Goal: Information Seeking & Learning: Learn about a topic

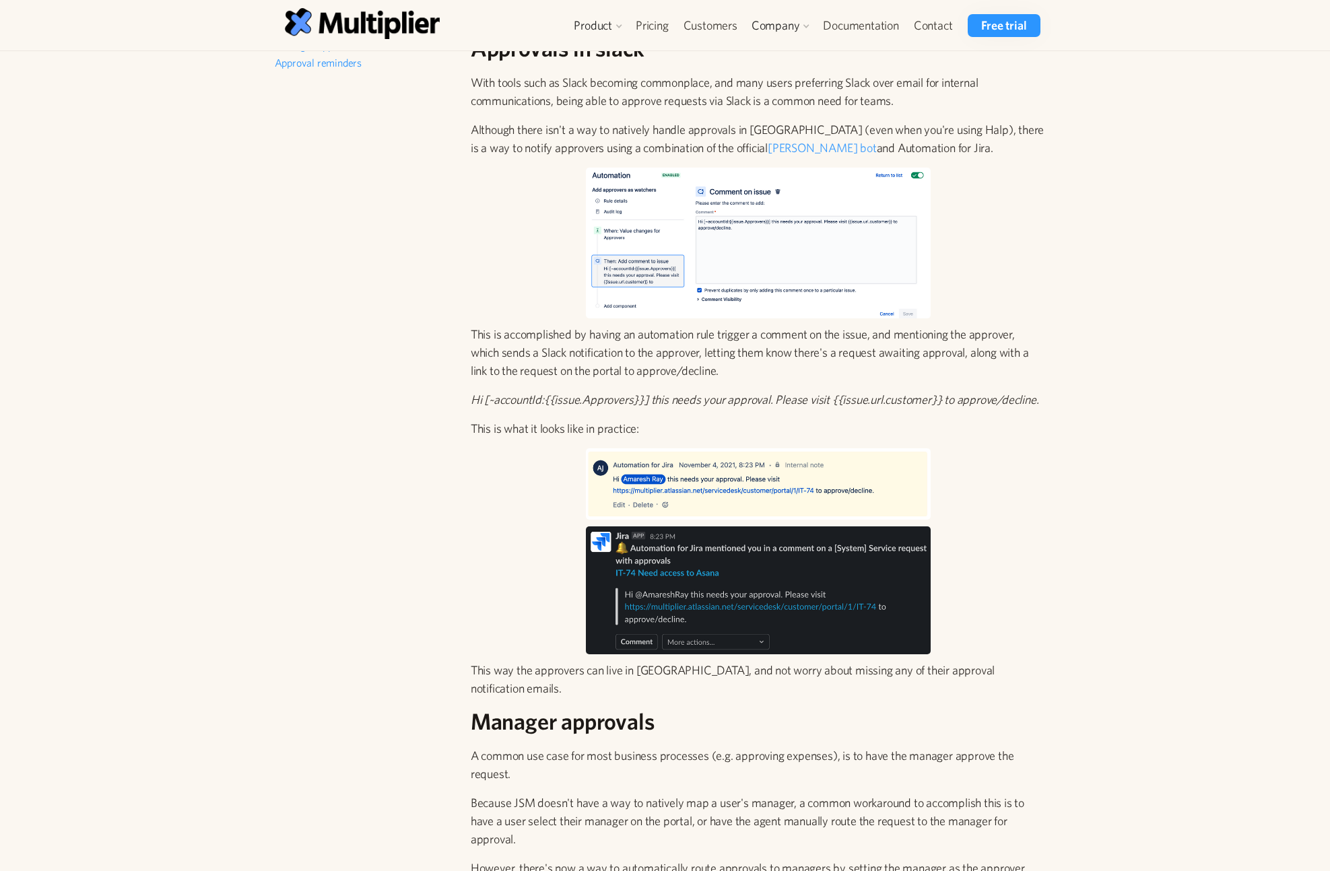
scroll to position [404, 0]
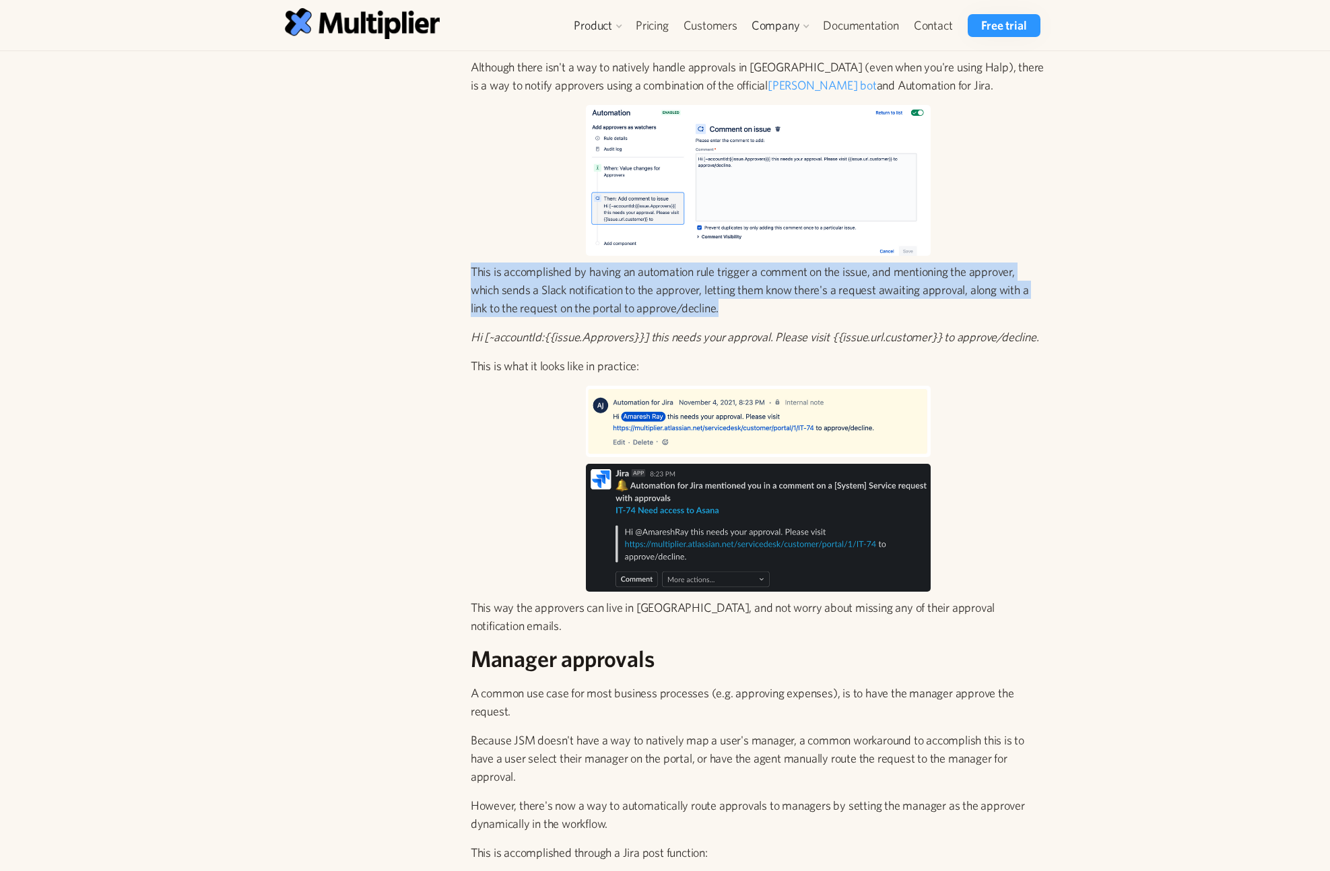
drag, startPoint x: 474, startPoint y: 267, endPoint x: 1101, endPoint y: 302, distance: 627.8
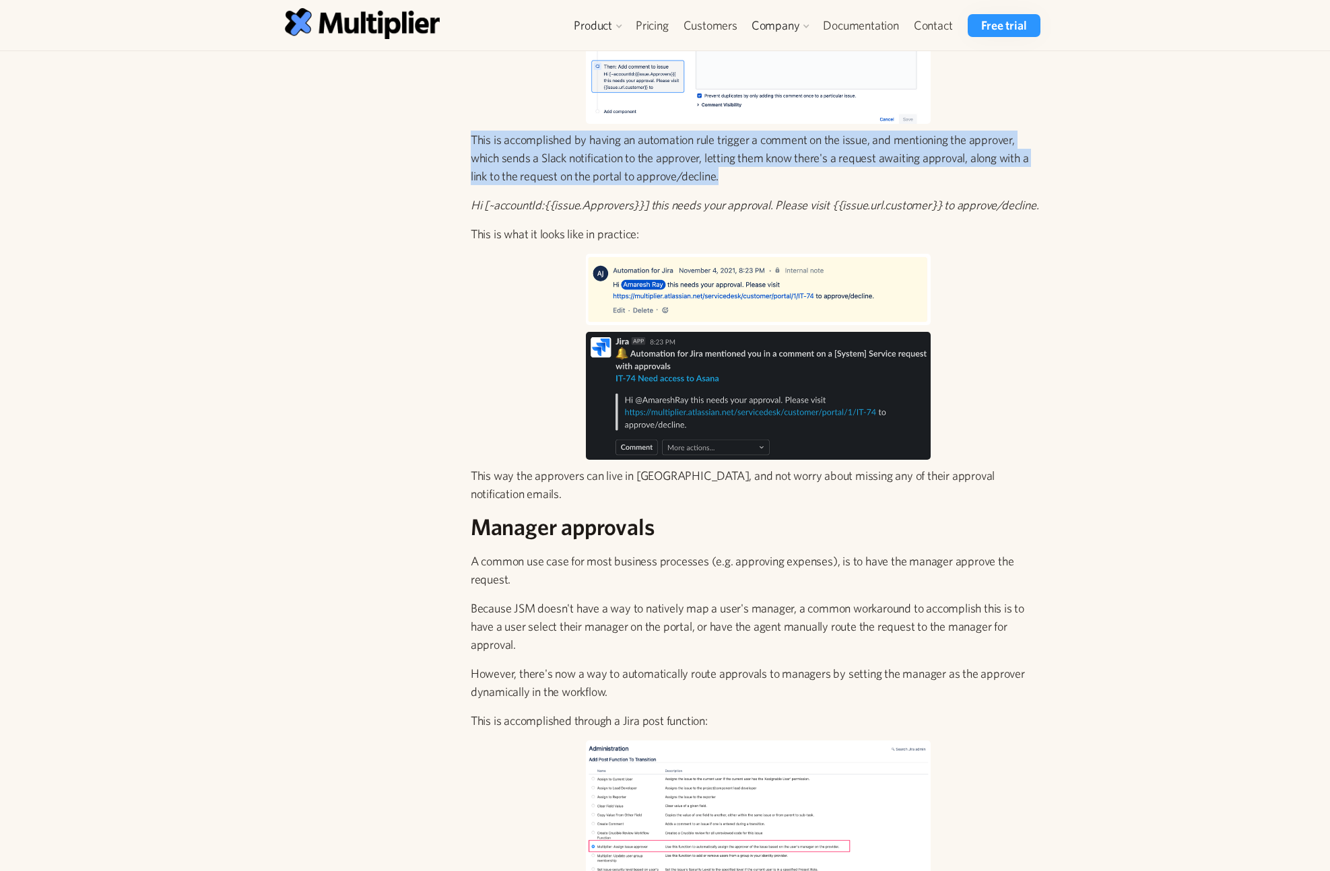
scroll to position [566, 0]
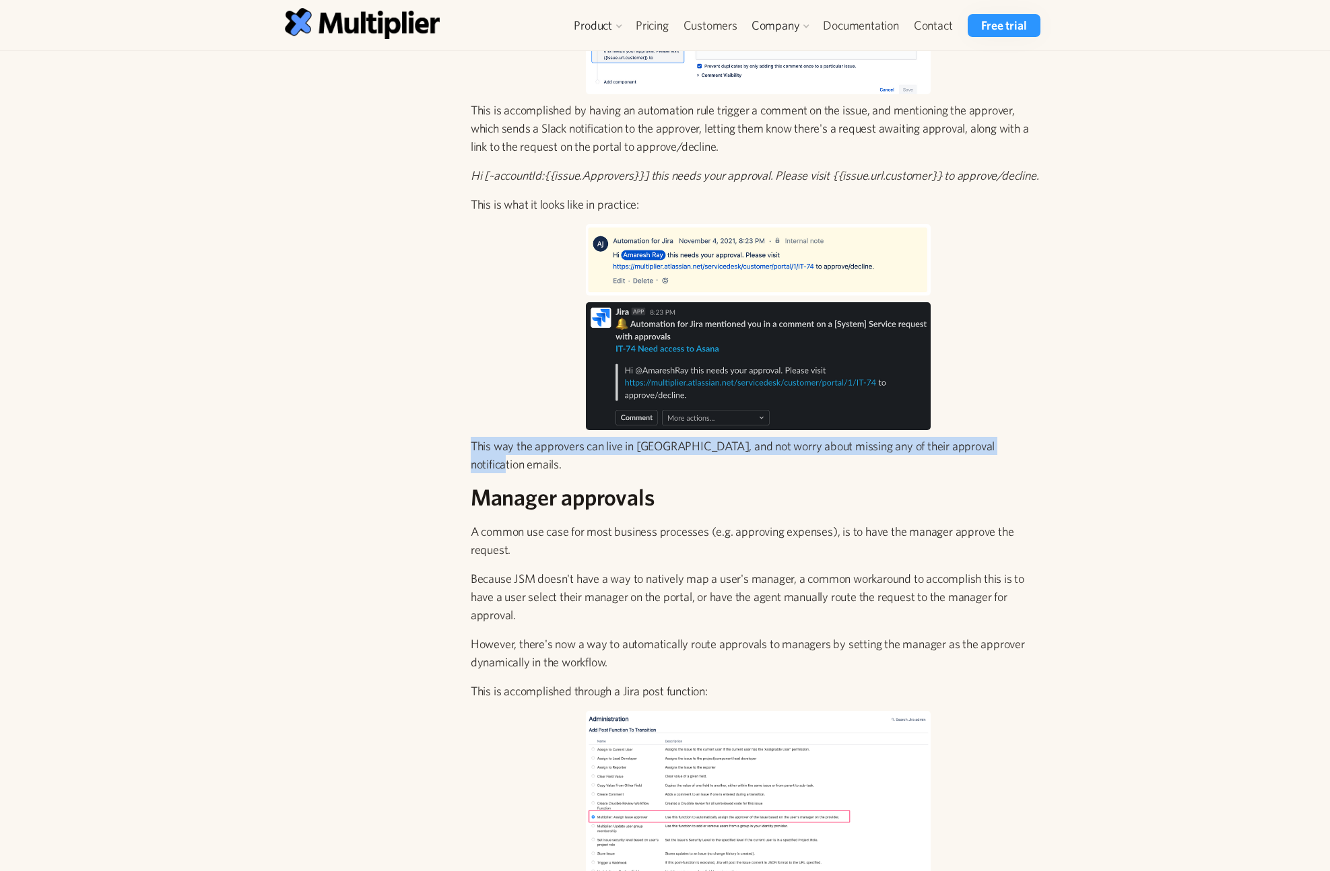
drag, startPoint x: 463, startPoint y: 448, endPoint x: 1048, endPoint y: 441, distance: 585.8
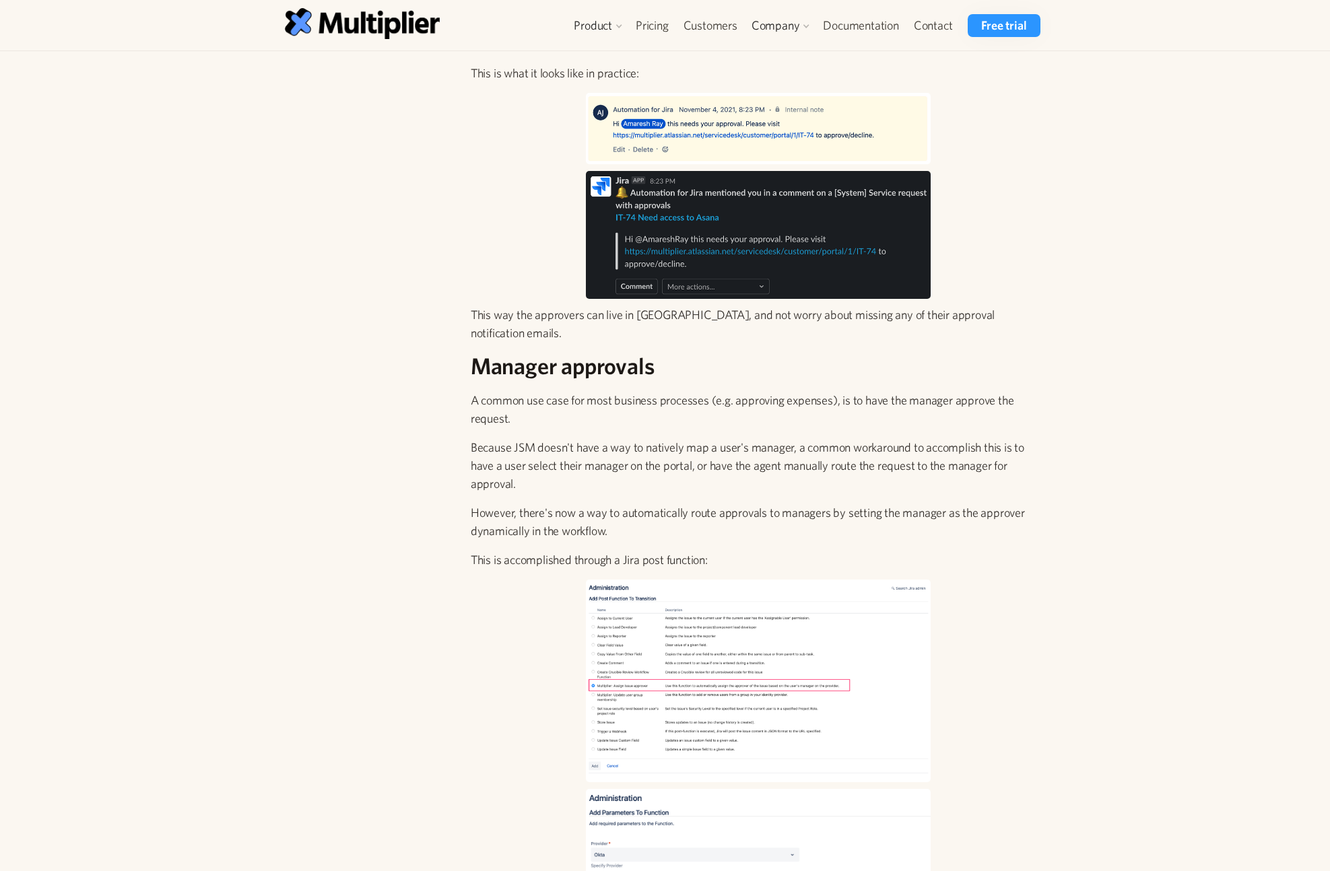
scroll to position [727, 0]
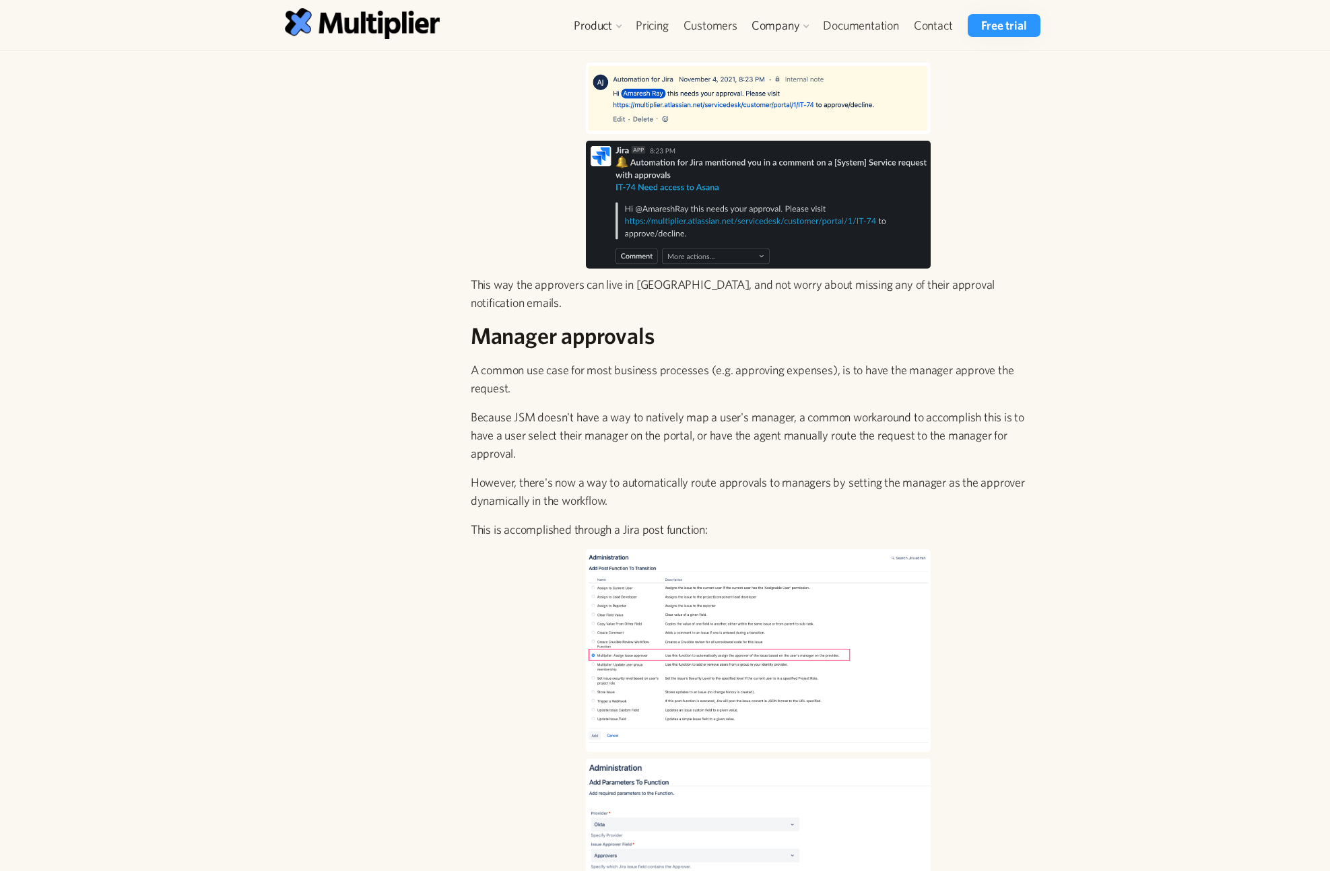
click at [635, 630] on img at bounding box center [758, 650] width 345 height 203
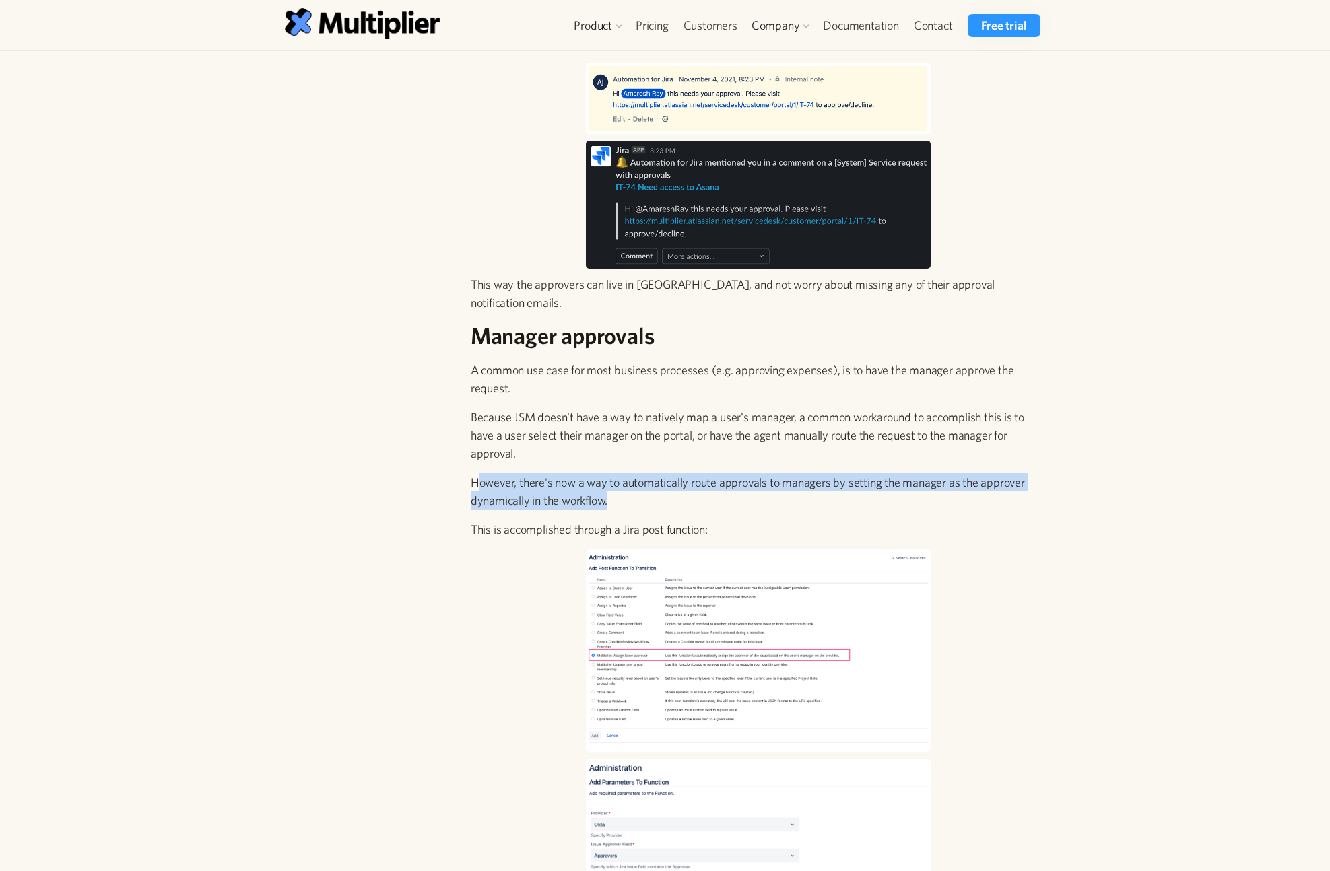
drag, startPoint x: 527, startPoint y: 472, endPoint x: 879, endPoint y: 481, distance: 351.6
click at [879, 481] on p "However, there's now a way to automatically route approvals to managers by sett…" at bounding box center [758, 491] width 575 height 36
click at [825, 487] on p "However, there's now a way to automatically route approvals to managers by sett…" at bounding box center [758, 491] width 575 height 36
drag, startPoint x: 546, startPoint y: 487, endPoint x: 420, endPoint y: 451, distance: 130.9
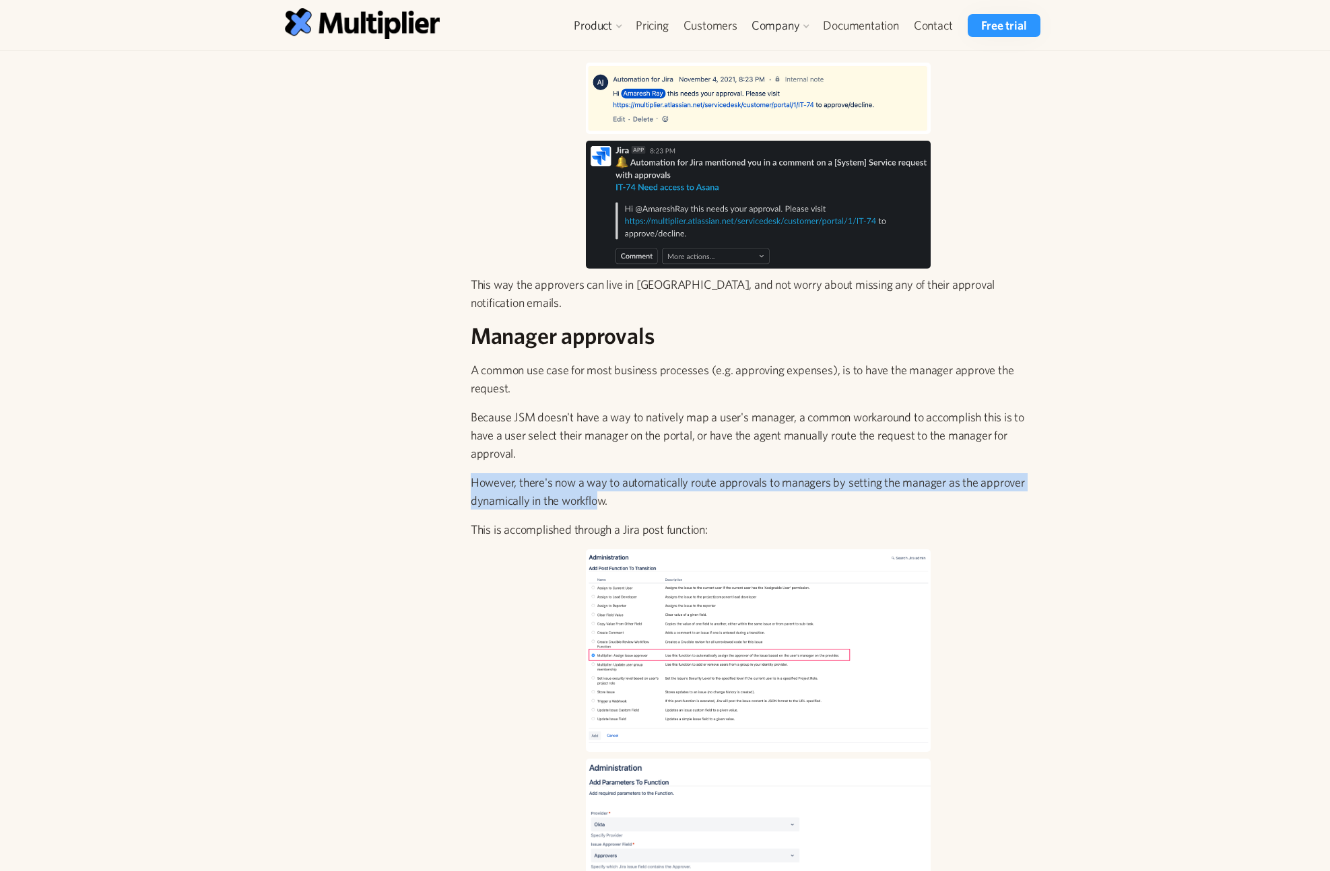
drag, startPoint x: 566, startPoint y: 475, endPoint x: 812, endPoint y: 489, distance: 246.8
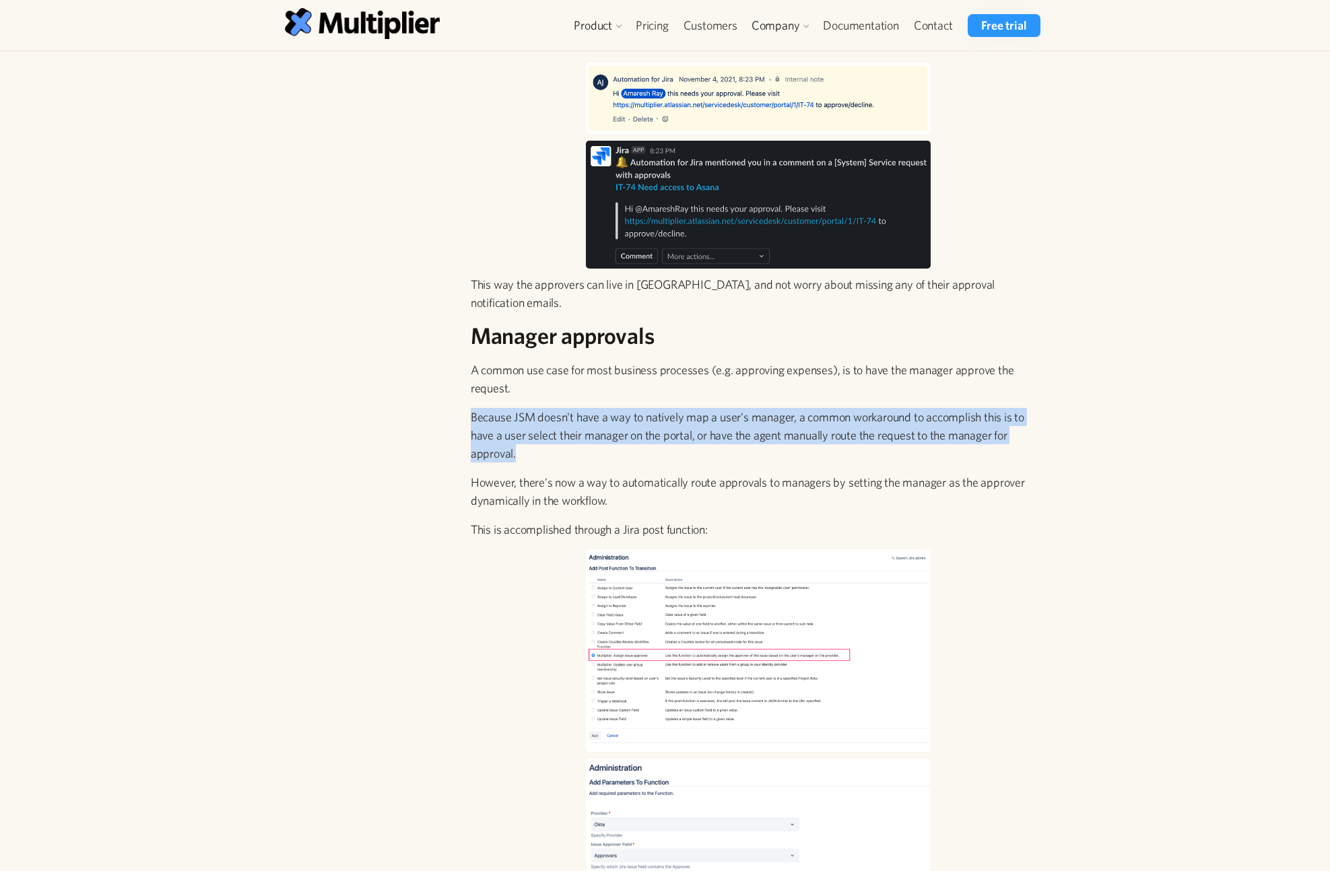
drag, startPoint x: 476, startPoint y: 405, endPoint x: 1056, endPoint y: 429, distance: 580.9
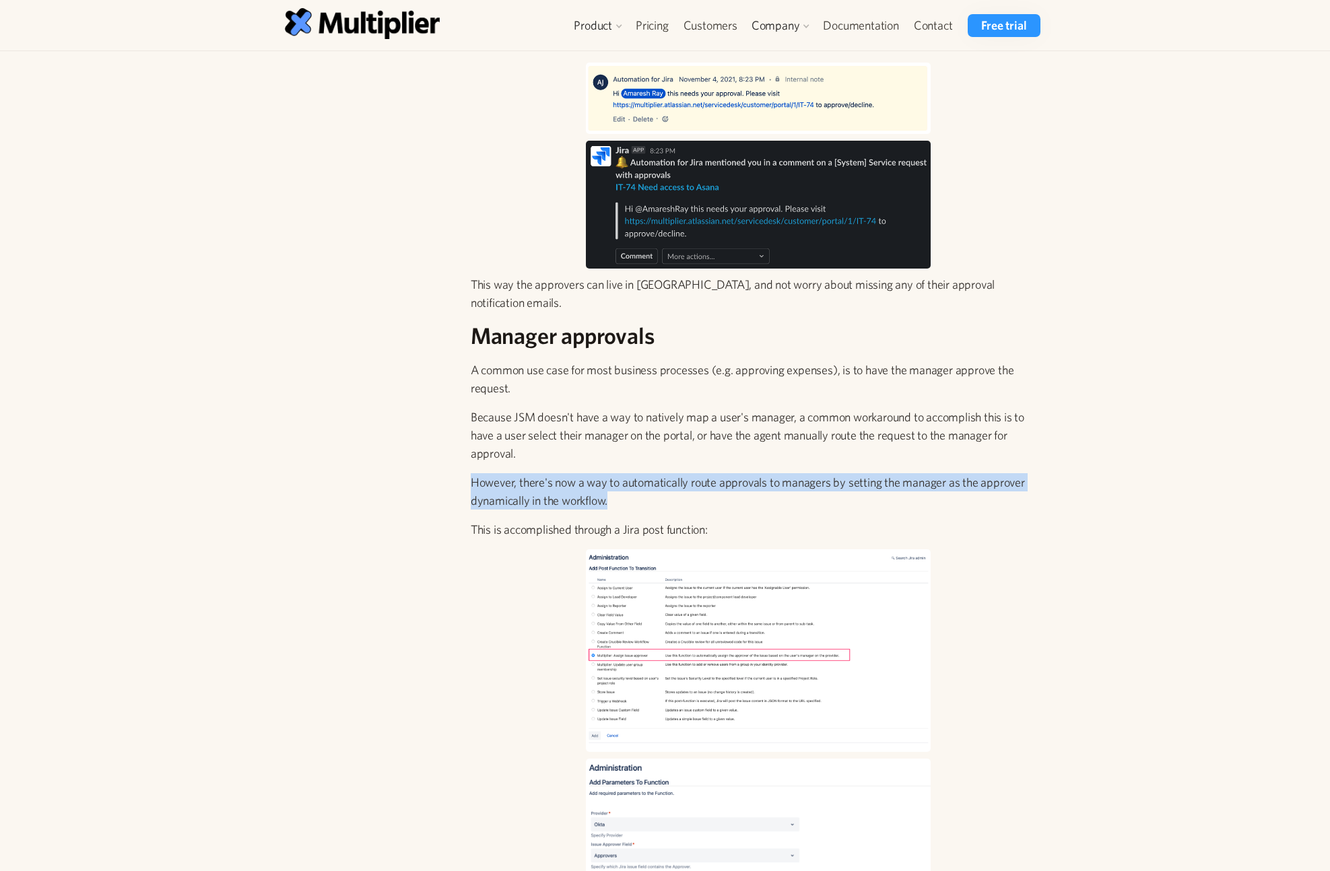
drag, startPoint x: 474, startPoint y: 469, endPoint x: 784, endPoint y: 479, distance: 310.6
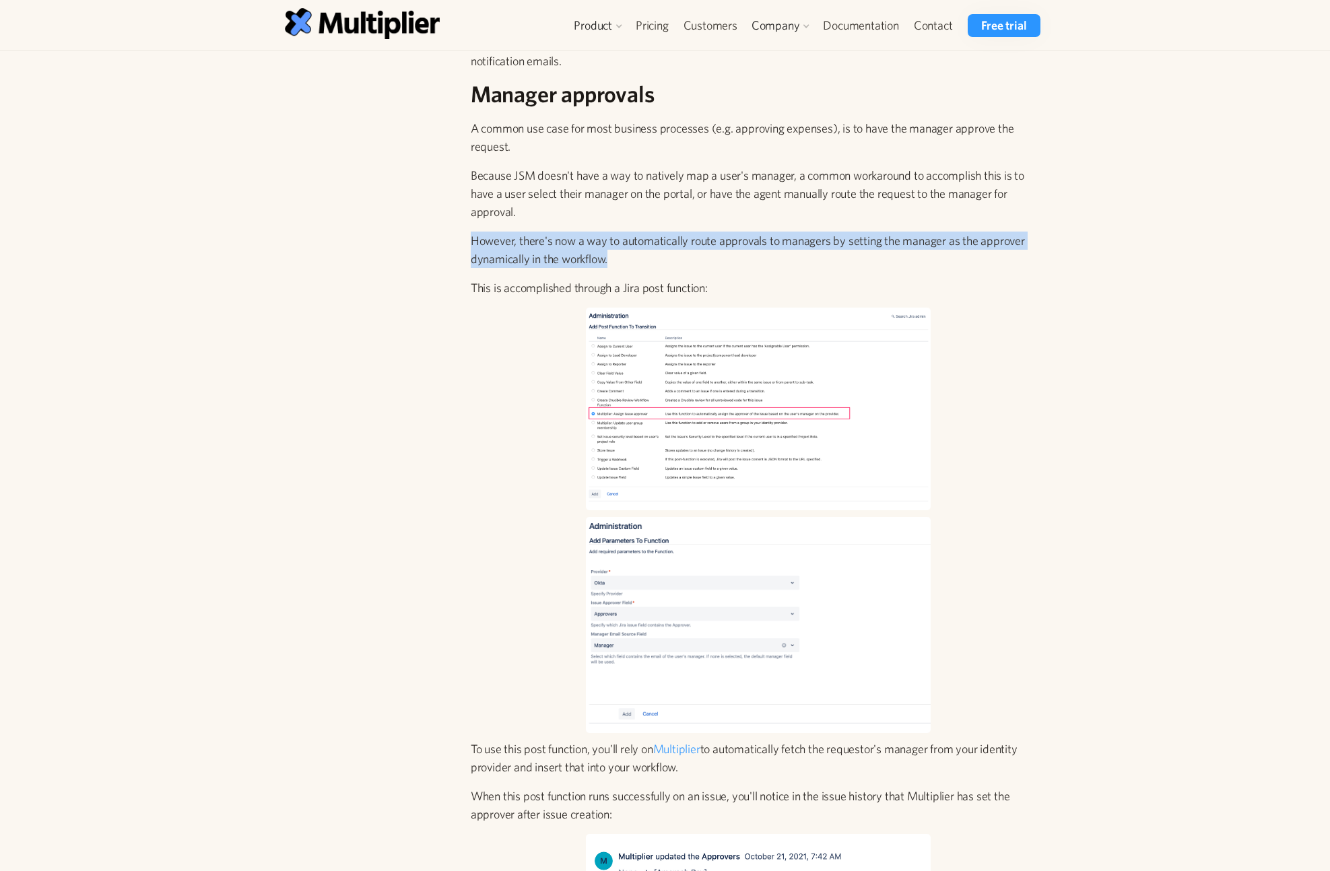
scroll to position [970, 0]
click at [699, 568] on img at bounding box center [758, 624] width 345 height 216
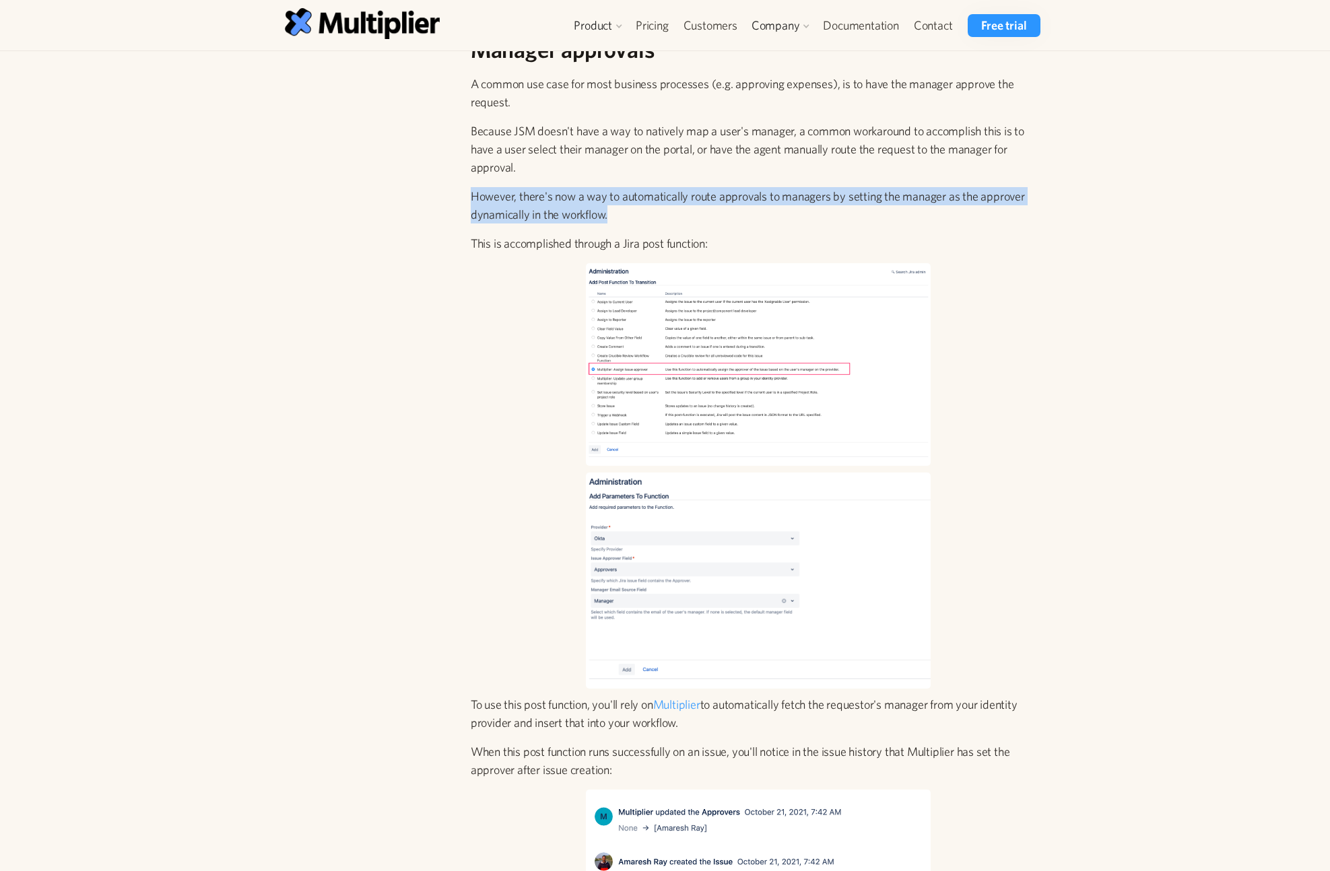
scroll to position [1131, 0]
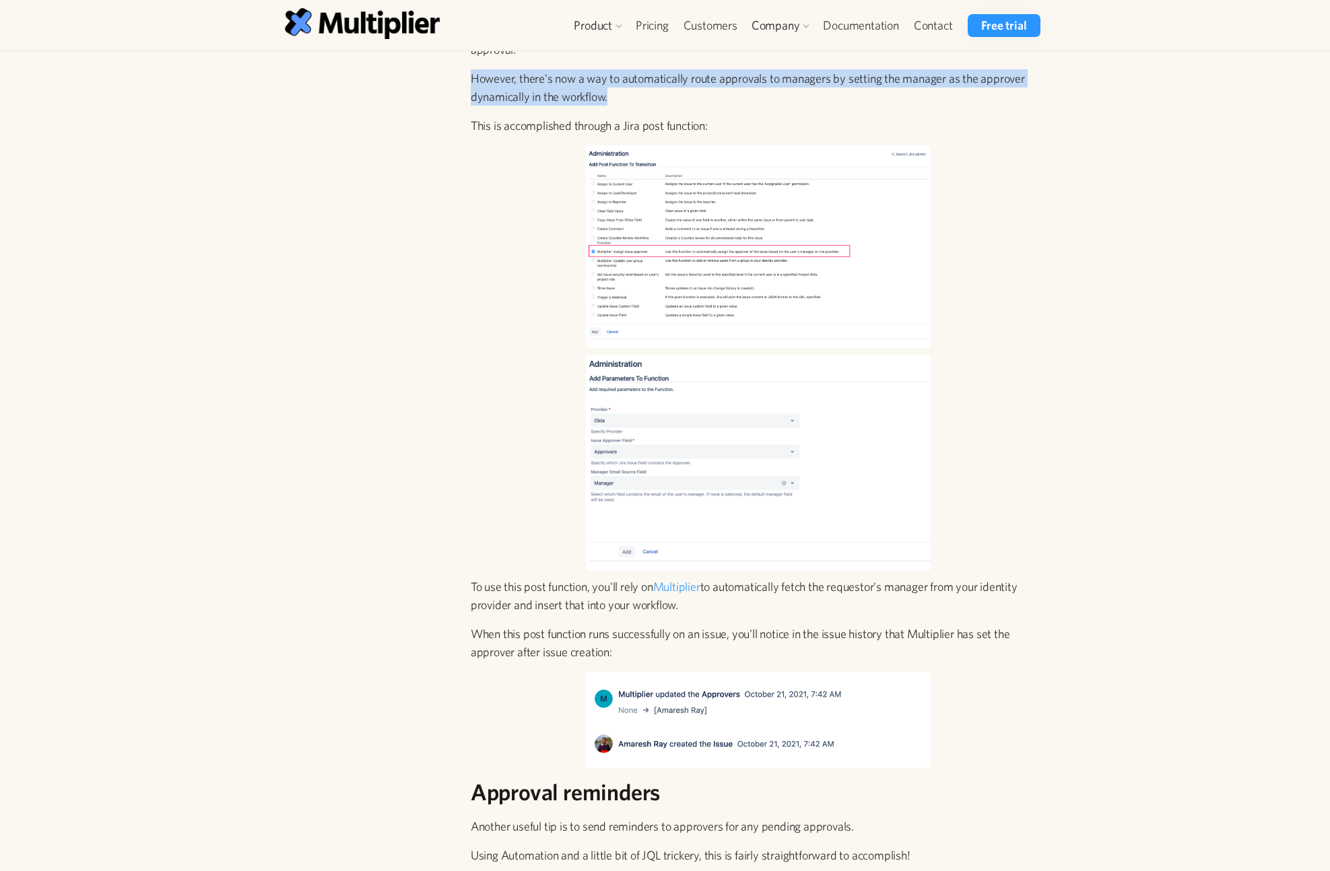
drag, startPoint x: 811, startPoint y: 573, endPoint x: 1034, endPoint y: 581, distance: 222.3
click at [1034, 581] on p "To use this post function, you'll rely on Multiplier to automatically fetch the…" at bounding box center [758, 596] width 575 height 36
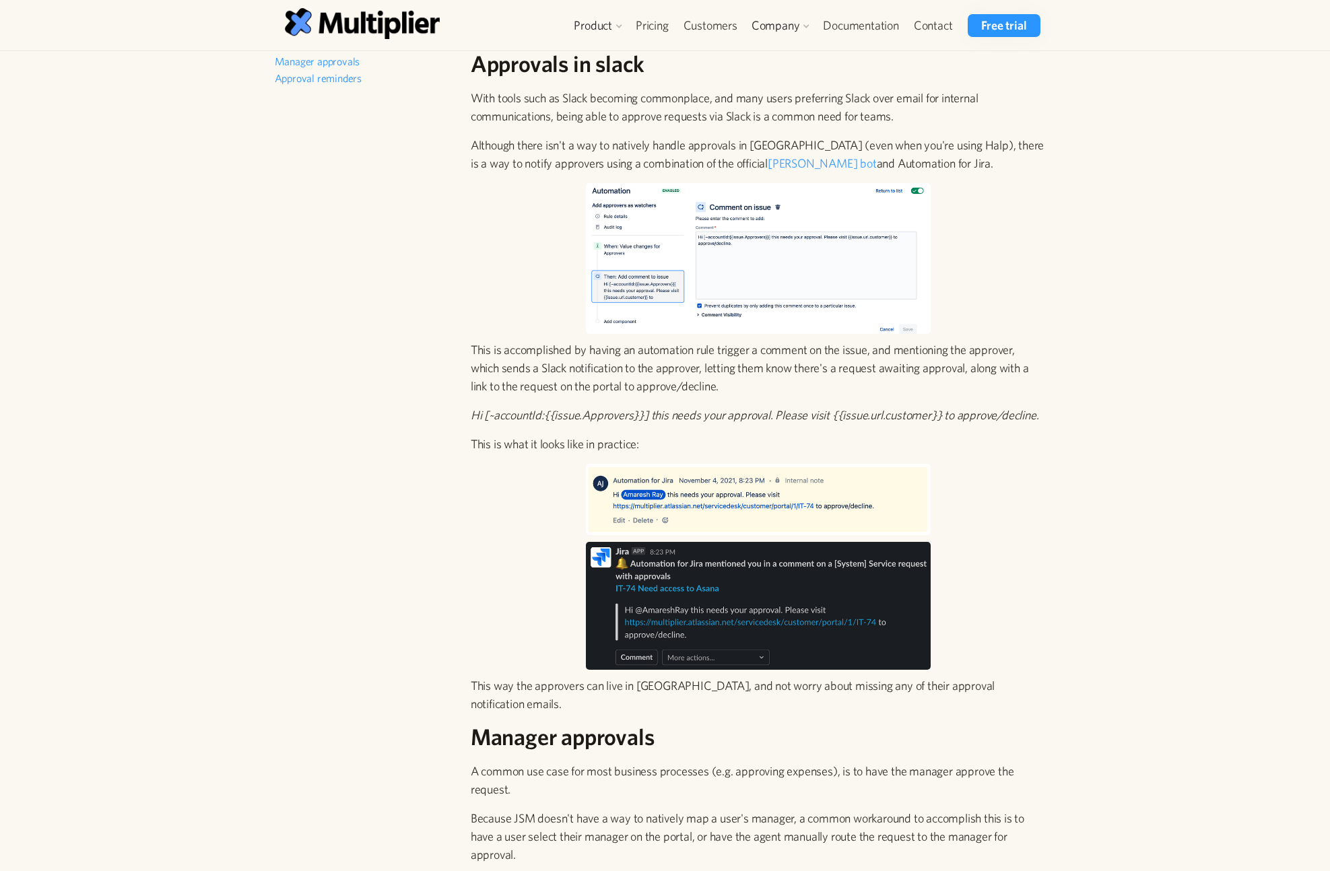
scroll to position [323, 0]
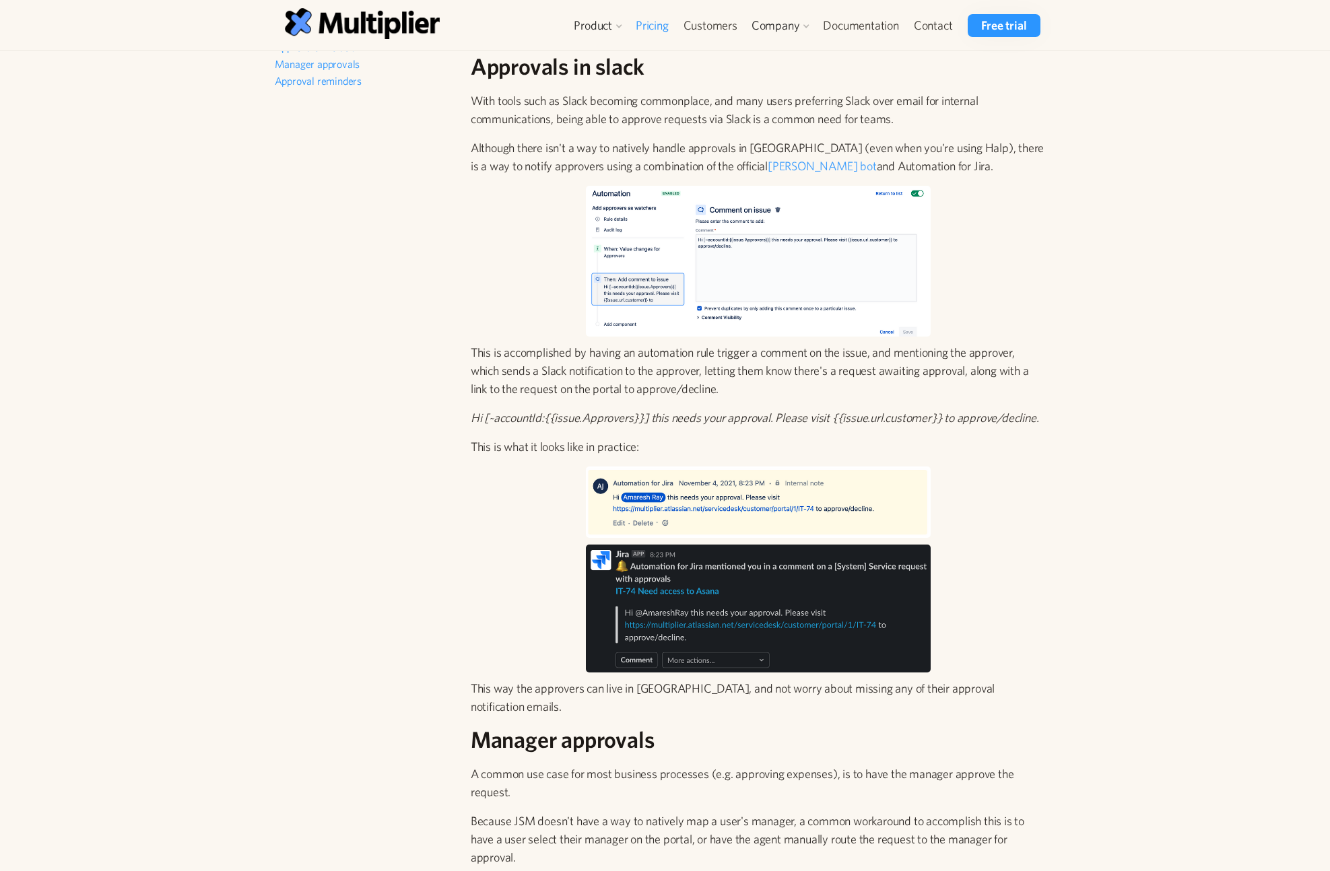
click at [644, 27] on link "Pricing" at bounding box center [652, 25] width 48 height 23
